Goal: Task Accomplishment & Management: Use online tool/utility

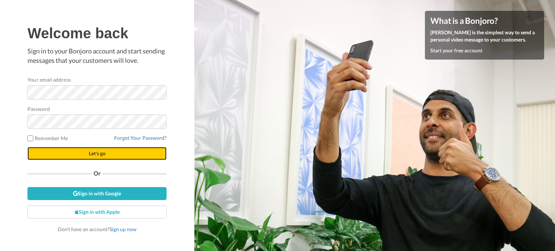
click at [99, 150] on span "Let's go" at bounding box center [97, 153] width 17 height 6
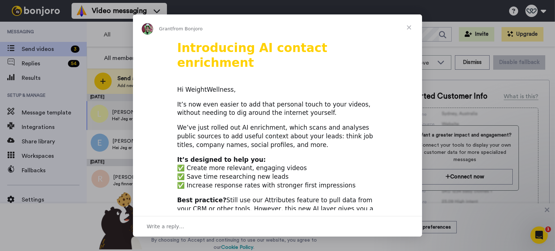
click at [410, 30] on span "Close" at bounding box center [409, 27] width 26 height 26
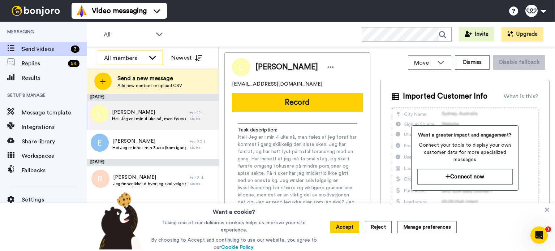
click at [152, 57] on icon at bounding box center [152, 57] width 9 height 7
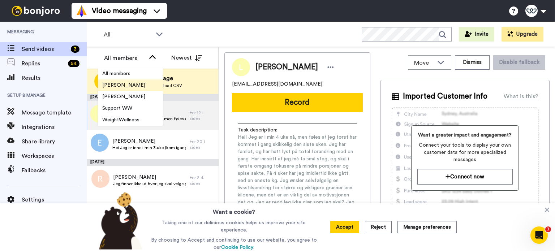
click at [120, 82] on span "Ingvill Weider" at bounding box center [124, 85] width 52 height 7
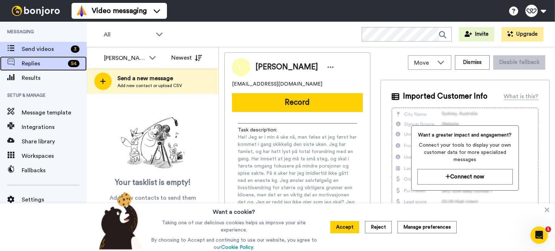
click at [33, 62] on span "Replies" at bounding box center [43, 63] width 43 height 9
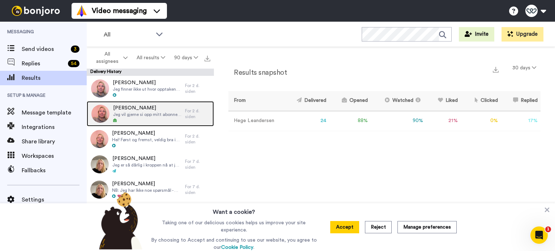
click at [155, 117] on span "Jeg vil gjerne si opp mitt abonnement hos dere fra dags.dato [DATE]" at bounding box center [147, 115] width 68 height 6
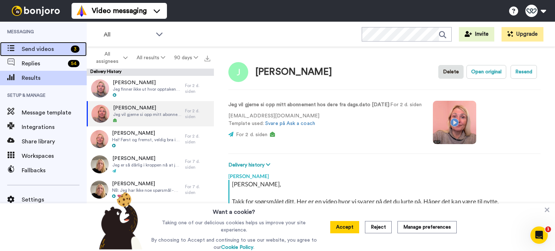
click at [35, 50] on span "Send videos" at bounding box center [45, 49] width 46 height 9
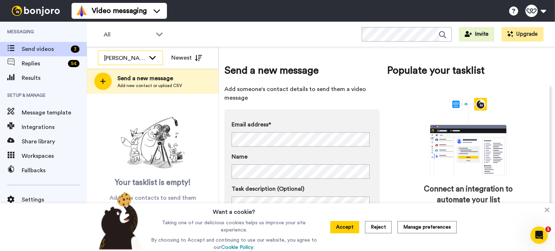
click at [153, 55] on icon at bounding box center [152, 57] width 9 height 7
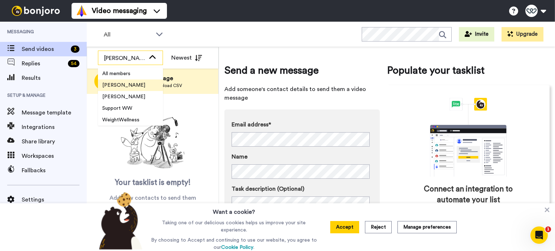
click at [149, 60] on icon at bounding box center [152, 57] width 9 height 7
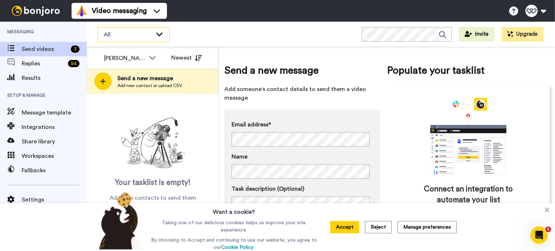
click at [160, 33] on icon at bounding box center [159, 33] width 9 height 7
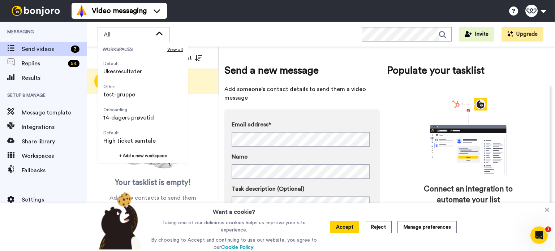
scroll to position [139, 0]
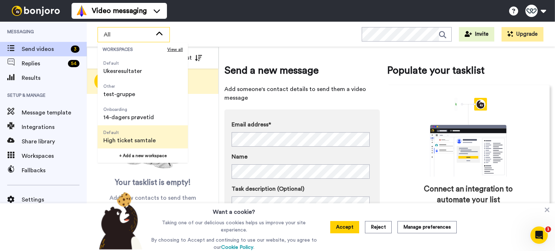
click at [128, 137] on span "High ticket samtale" at bounding box center [129, 140] width 52 height 9
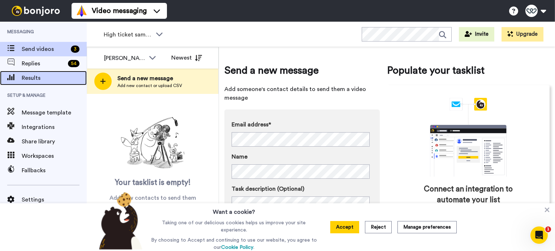
click at [34, 79] on span "Results" at bounding box center [54, 78] width 65 height 9
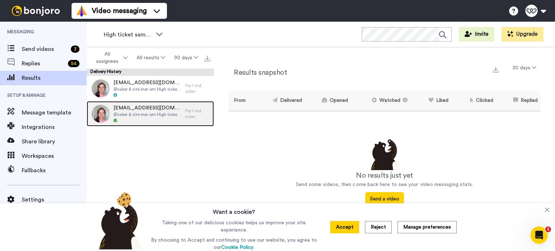
click at [144, 116] on span "Ønsker å vite mer om High ticket tilbudet" at bounding box center [147, 115] width 68 height 6
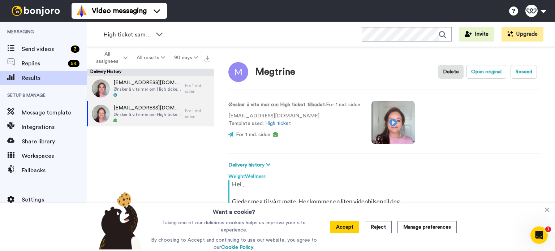
scroll to position [70, 0]
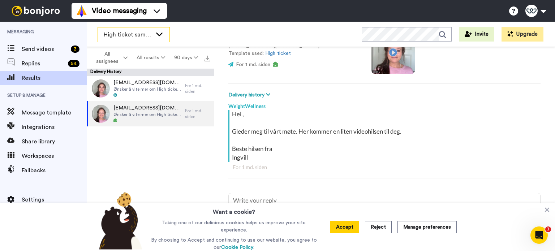
click at [157, 32] on icon at bounding box center [159, 33] width 9 height 7
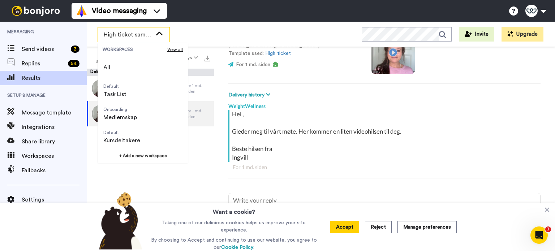
click at [157, 32] on icon at bounding box center [159, 33] width 9 height 7
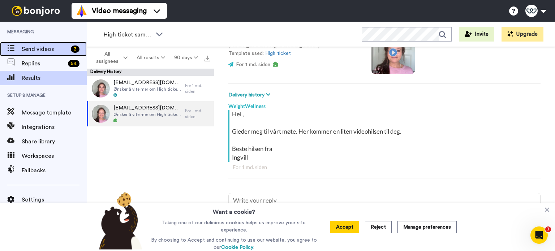
click at [38, 46] on span "Send videos" at bounding box center [45, 49] width 46 height 9
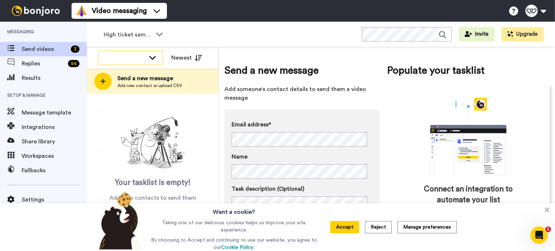
click at [152, 57] on icon at bounding box center [152, 57] width 9 height 7
click at [119, 69] on li "All members" at bounding box center [130, 74] width 65 height 12
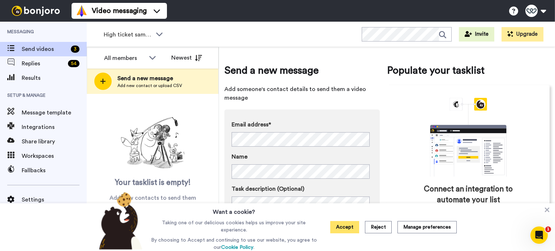
click at [348, 225] on button "Accept" at bounding box center [344, 227] width 29 height 12
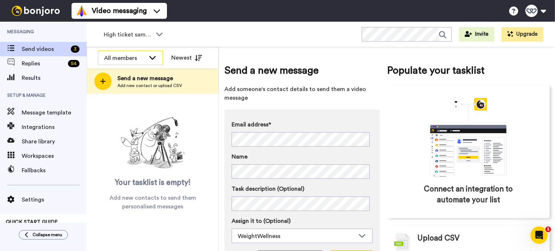
click at [154, 56] on icon at bounding box center [152, 57] width 9 height 7
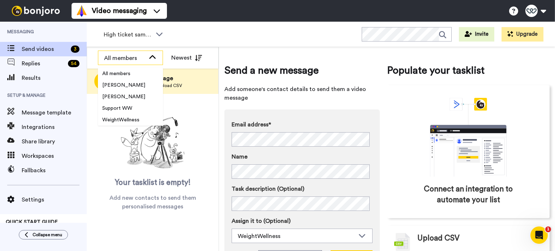
click at [152, 57] on icon at bounding box center [152, 57] width 9 height 7
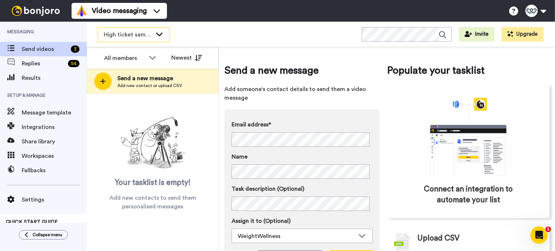
click at [154, 35] on div "High ticket samtale" at bounding box center [134, 34] width 72 height 14
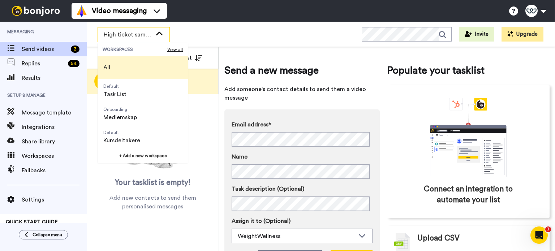
click at [107, 67] on span "All" at bounding box center [106, 67] width 7 height 9
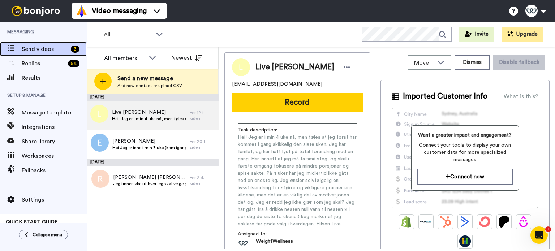
click at [45, 47] on span "Send videos" at bounding box center [45, 49] width 46 height 9
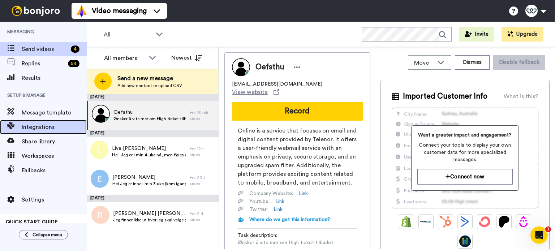
click at [38, 128] on span "Integrations" at bounding box center [54, 127] width 65 height 9
